Goal: Task Accomplishment & Management: Use online tool/utility

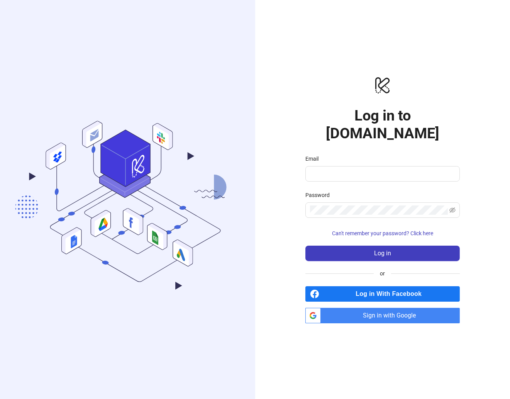
click at [348, 308] on span "Sign in with Google" at bounding box center [392, 315] width 136 height 15
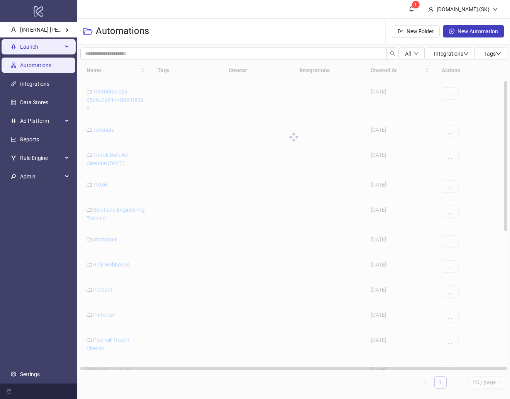
click at [68, 46] on div "Launch" at bounding box center [39, 46] width 74 height 15
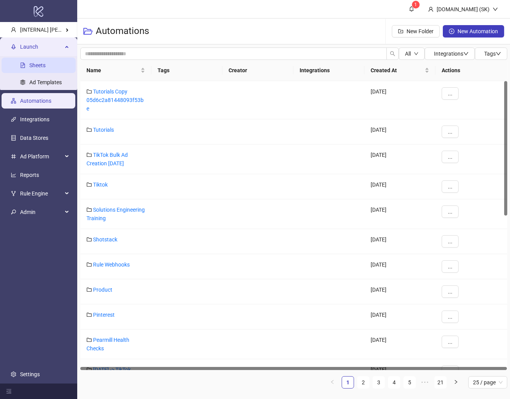
click at [46, 62] on link "Sheets" at bounding box center [37, 65] width 16 height 6
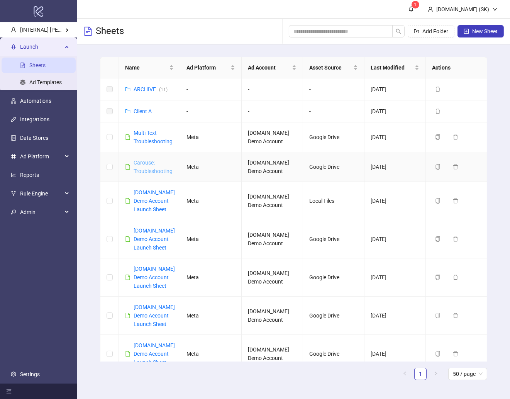
click at [148, 160] on link "Carouse; Troubleshooting" at bounding box center [153, 167] width 39 height 15
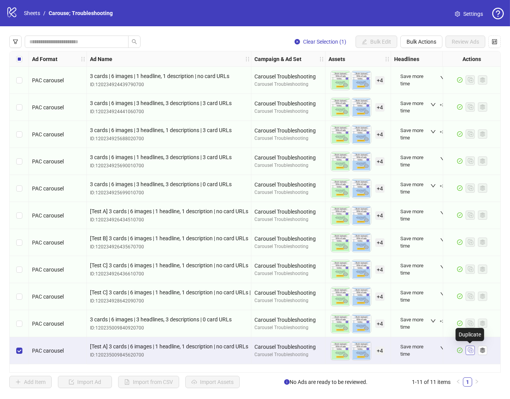
click at [469, 349] on icon "Duplicate" at bounding box center [471, 350] width 8 height 8
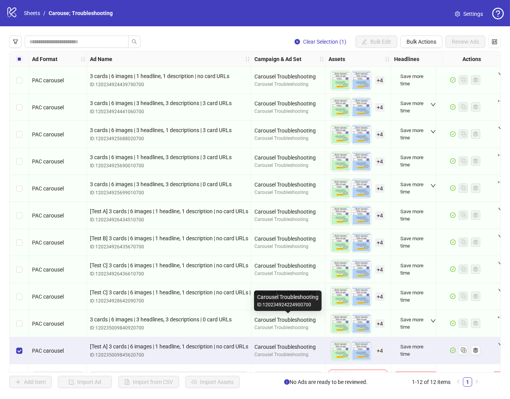
scroll to position [22, 0]
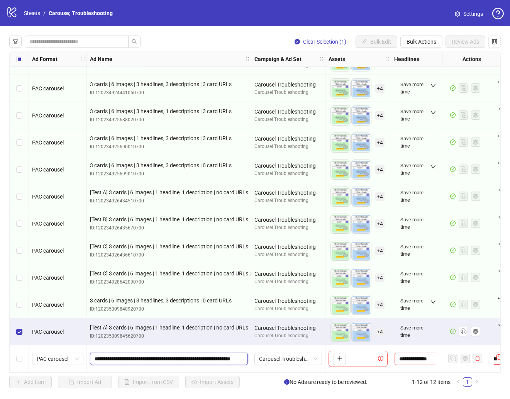
click at [148, 355] on input "**********" at bounding box center [168, 359] width 147 height 8
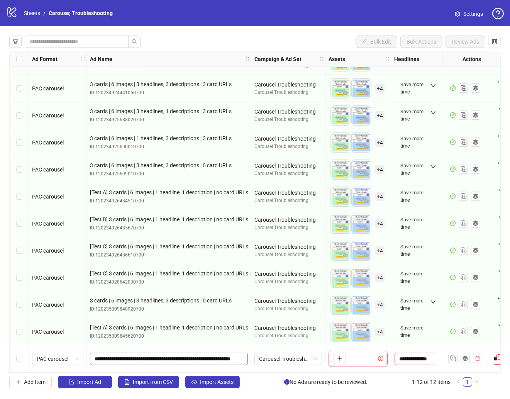
click at [125, 353] on span "**********" at bounding box center [169, 359] width 158 height 12
click at [125, 358] on input "**********" at bounding box center [168, 359] width 147 height 8
type input "**********"
click at [341, 358] on icon "plus" at bounding box center [339, 358] width 5 height 5
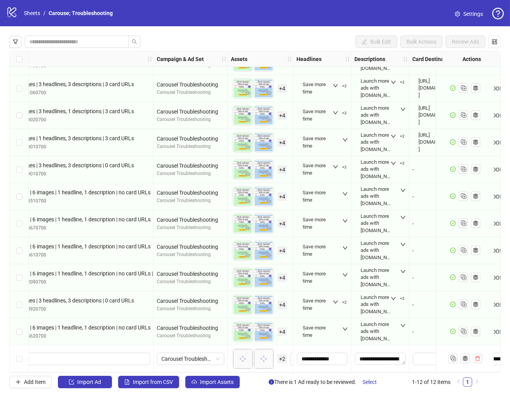
scroll to position [22, 121]
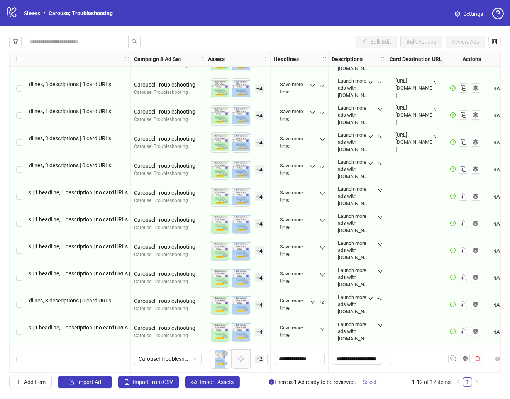
click at [259, 357] on span "+ 2" at bounding box center [259, 359] width 9 height 8
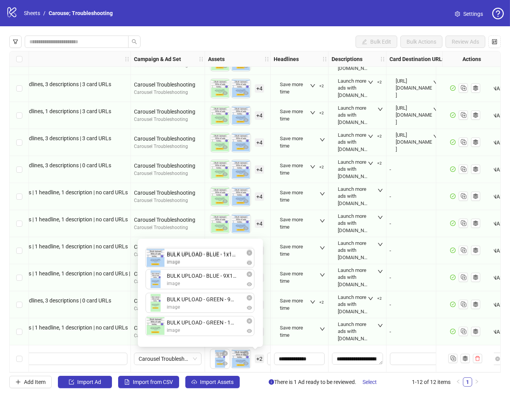
drag, startPoint x: 161, startPoint y: 280, endPoint x: 167, endPoint y: 253, distance: 27.4
click at [168, 252] on div "BULK UPLOAD - BLUE - 9X16.png image BULK UPLOAD - BLUE - 1x1.png image BULK UPL…" at bounding box center [201, 292] width 116 height 99
drag, startPoint x: 159, startPoint y: 329, endPoint x: 161, endPoint y: 277, distance: 51.4
click at [161, 277] on div "BULK UPLOAD - BLUE - 1x1.png image BULK UPLOAD - BLUE - 9X16.png image BULK UPL…" at bounding box center [201, 292] width 116 height 99
click at [320, 334] on div "Save more time" at bounding box center [299, 331] width 45 height 23
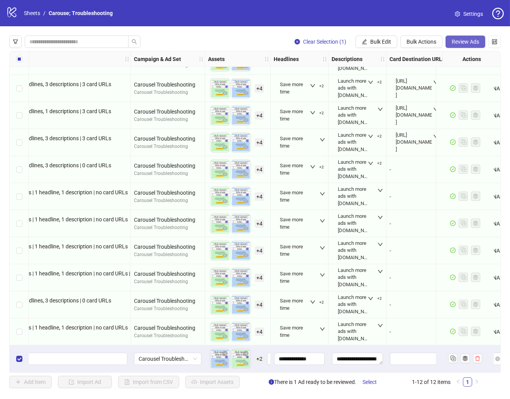
click at [464, 39] on span "Review Ads" at bounding box center [465, 42] width 27 height 6
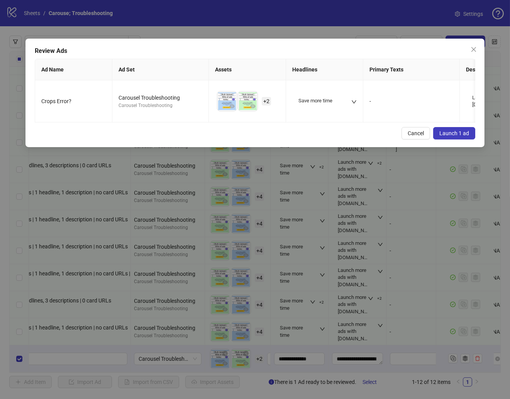
click at [467, 136] on button "Launch 1 ad" at bounding box center [454, 133] width 42 height 12
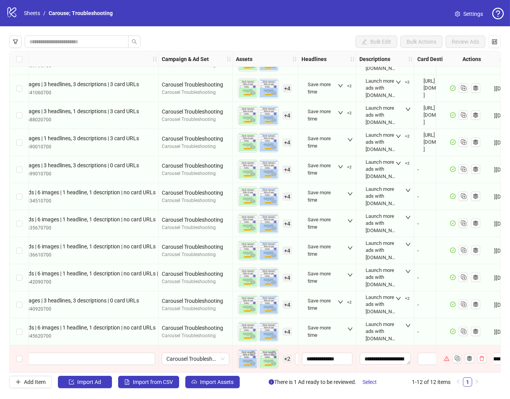
scroll to position [22, 132]
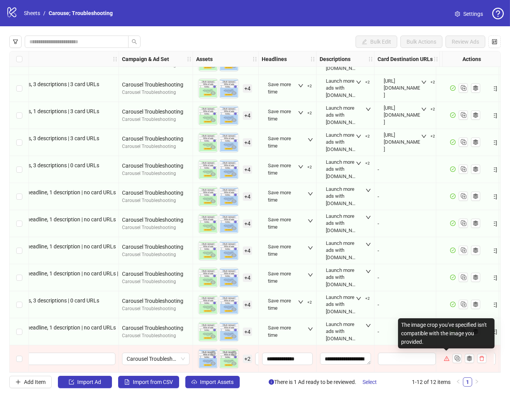
click at [440, 338] on div "The image crop you've specified isn't compatible with the image you provided." at bounding box center [446, 333] width 97 height 30
copy div "The image crop you've specified isn't compatible with the image you provided."
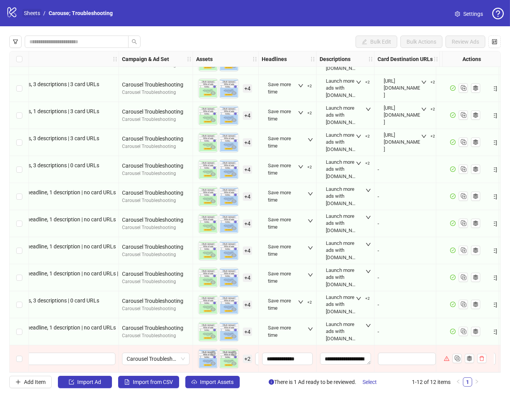
click at [36, 17] on link "Sheets" at bounding box center [31, 13] width 19 height 8
